Goal: Information Seeking & Learning: Find specific fact

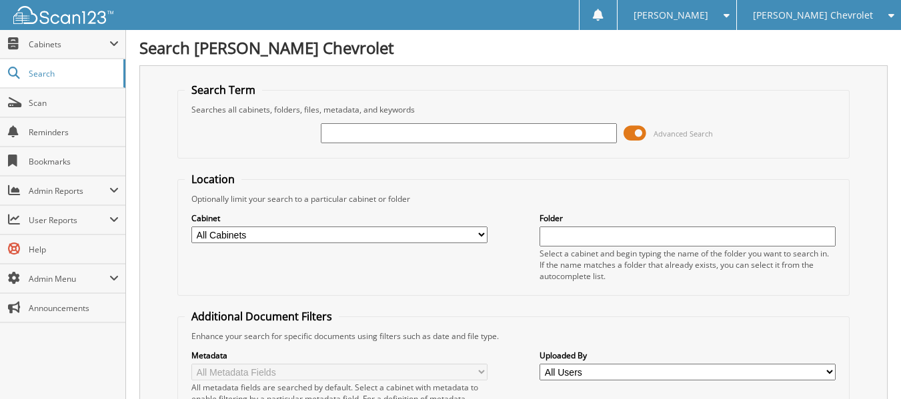
click at [367, 140] on input "text" at bounding box center [469, 133] width 296 height 20
type input "pro billing"
